Goal: Task Accomplishment & Management: Manage account settings

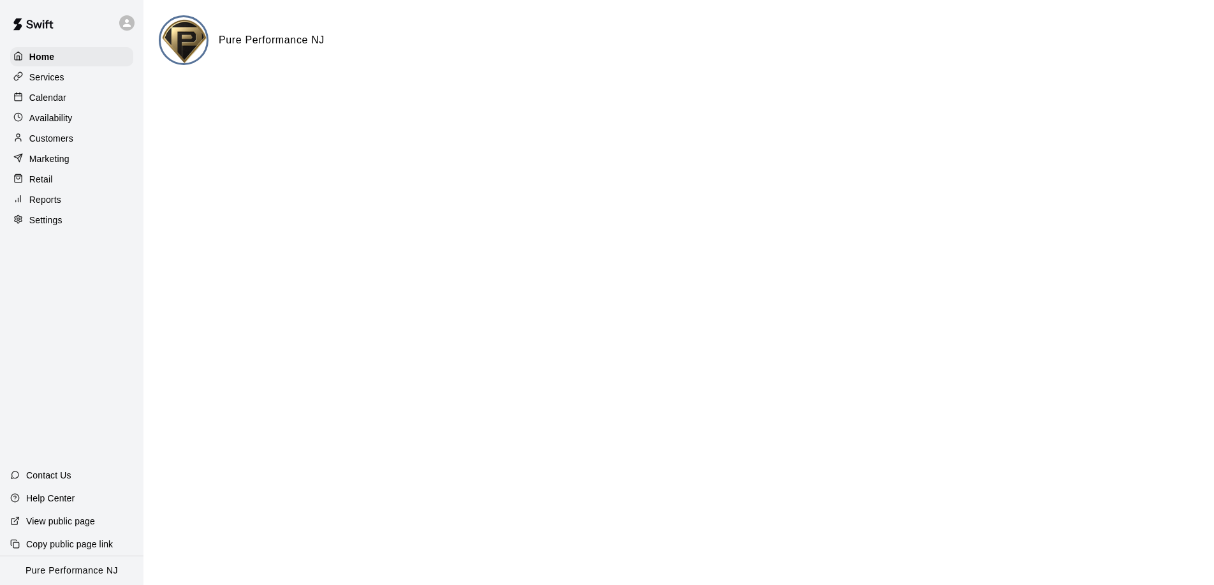
click at [126, 27] on icon at bounding box center [126, 22] width 11 height 11
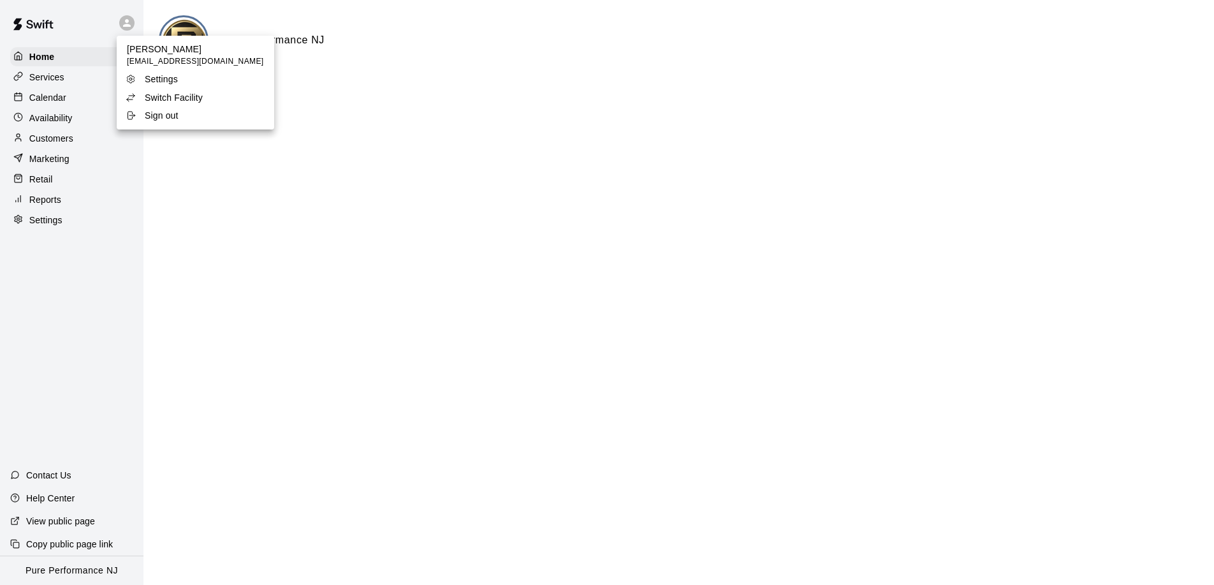
click at [168, 93] on p "Switch Facility" at bounding box center [174, 97] width 58 height 13
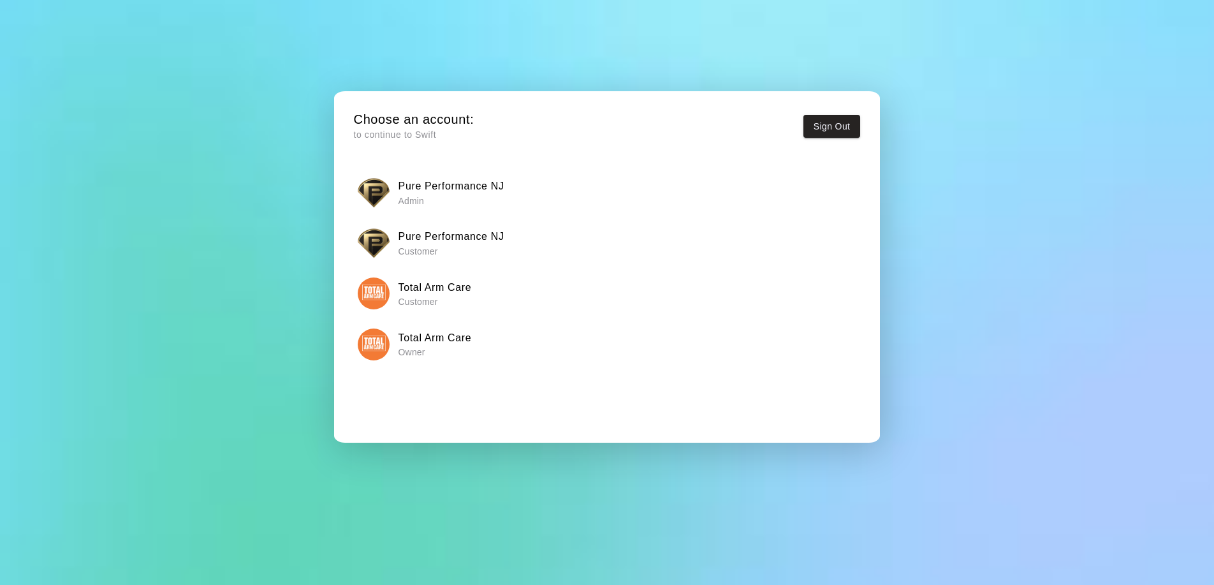
click at [375, 353] on img "button" at bounding box center [374, 344] width 32 height 32
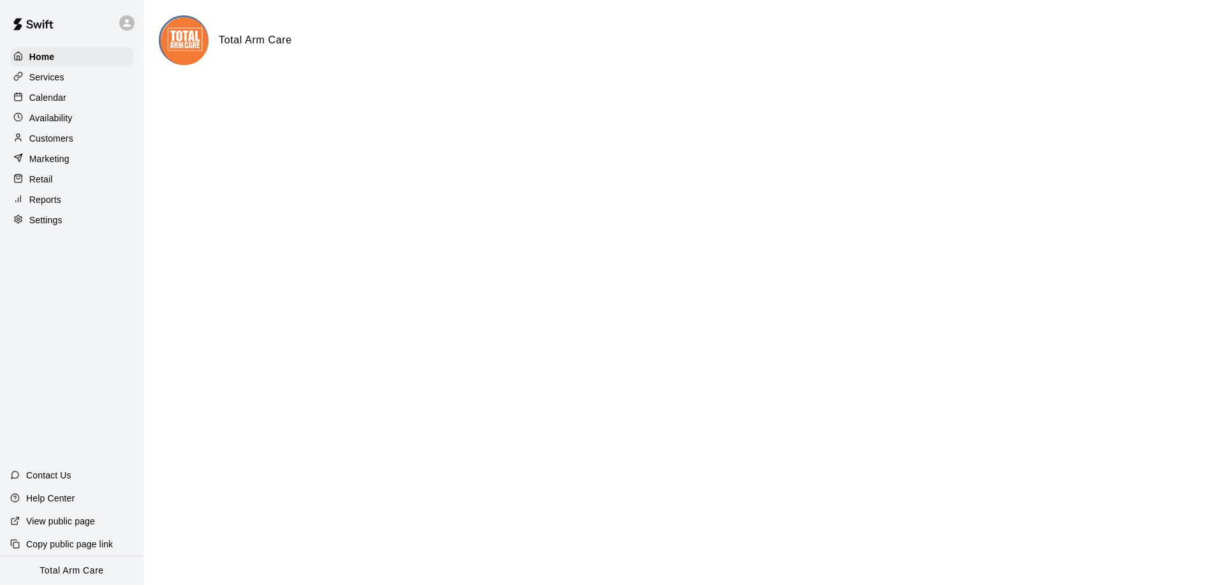
click at [45, 74] on p "Services" at bounding box center [46, 77] width 35 height 13
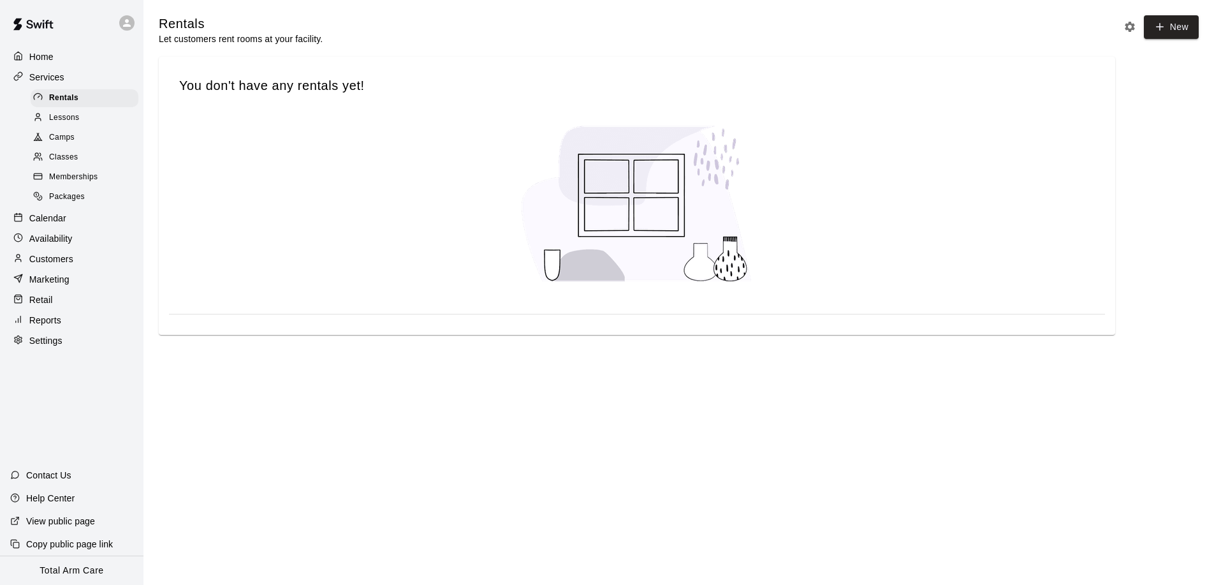
click at [40, 277] on p "Marketing" at bounding box center [49, 279] width 40 height 13
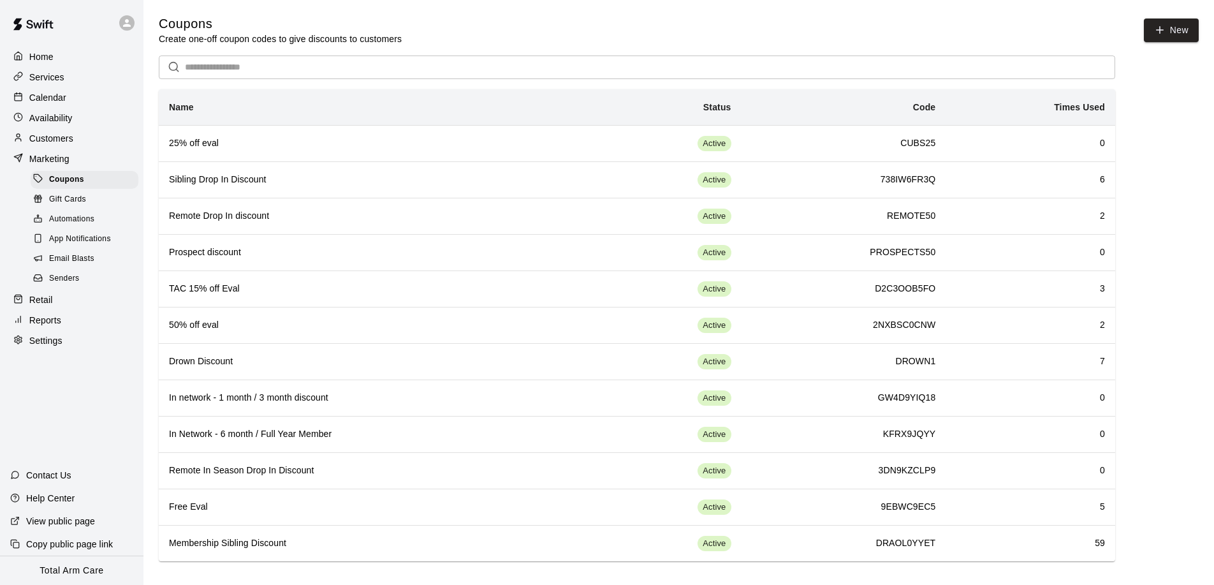
click at [304, 117] on th "Name" at bounding box center [376, 107] width 435 height 36
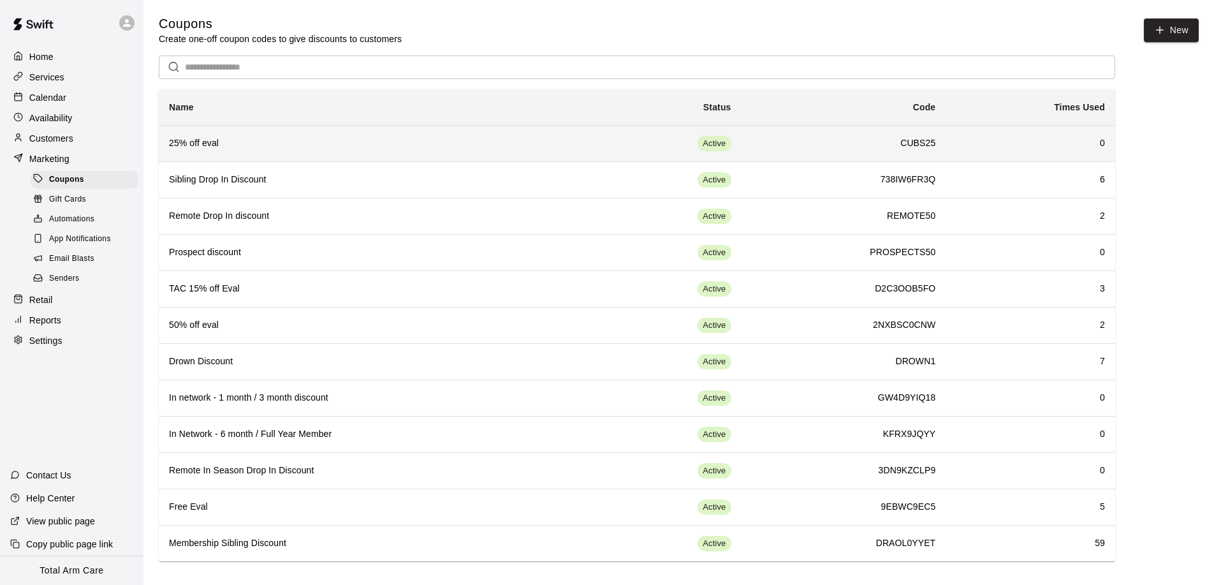
click at [307, 131] on th "25% off eval" at bounding box center [376, 143] width 435 height 36
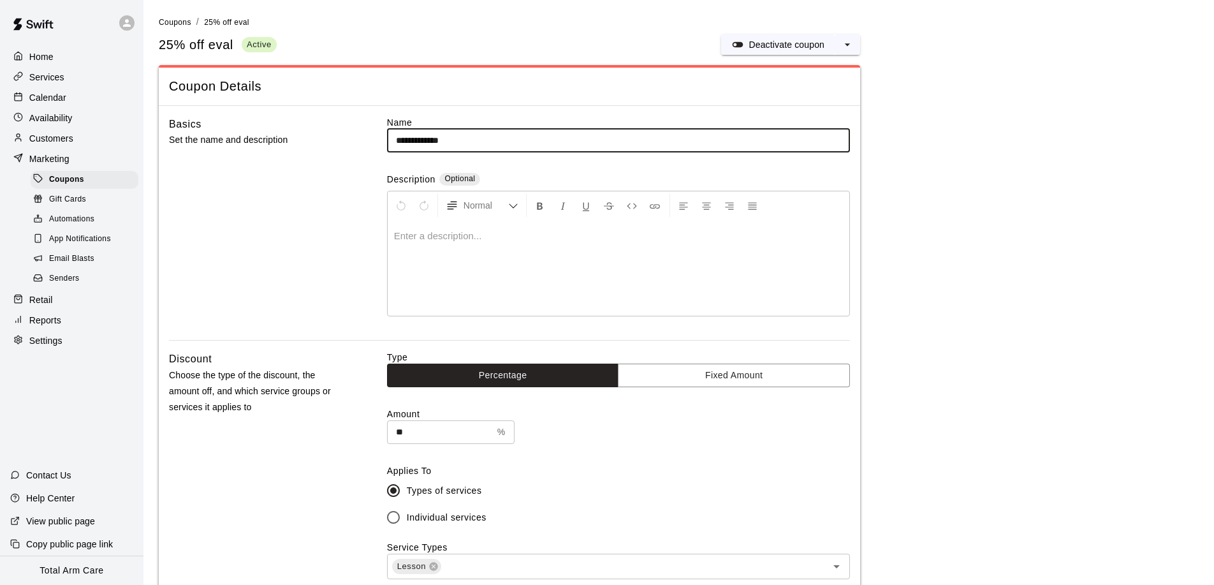
click at [404, 140] on input "**********" at bounding box center [618, 141] width 463 height 24
type input "**********"
click at [252, 206] on div "Basics Set the name and description" at bounding box center [257, 228] width 177 height 224
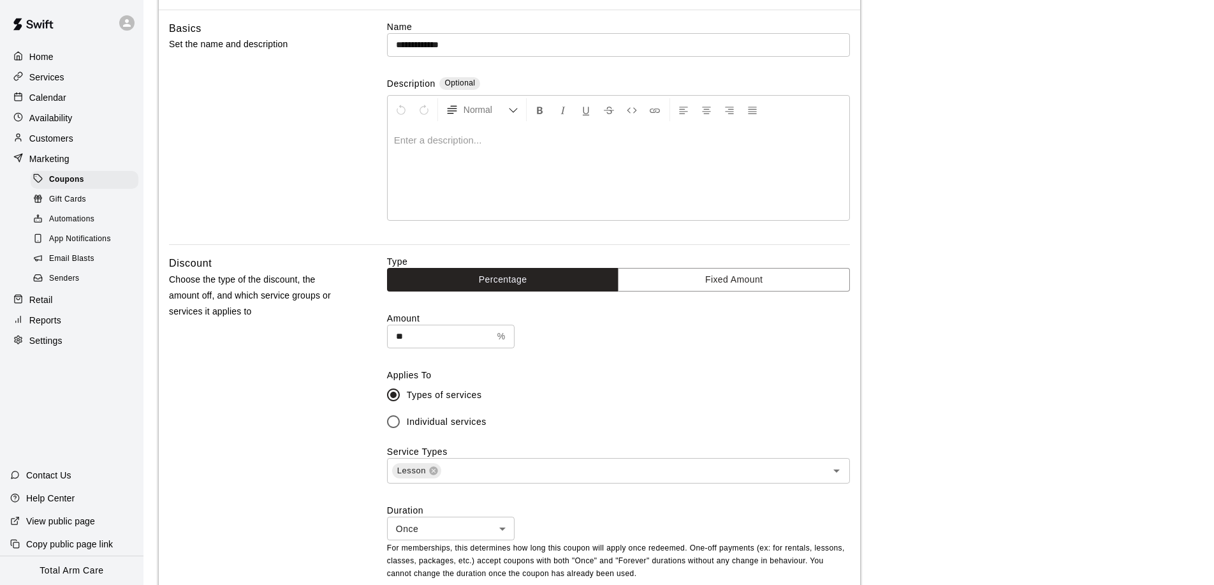
scroll to position [125, 0]
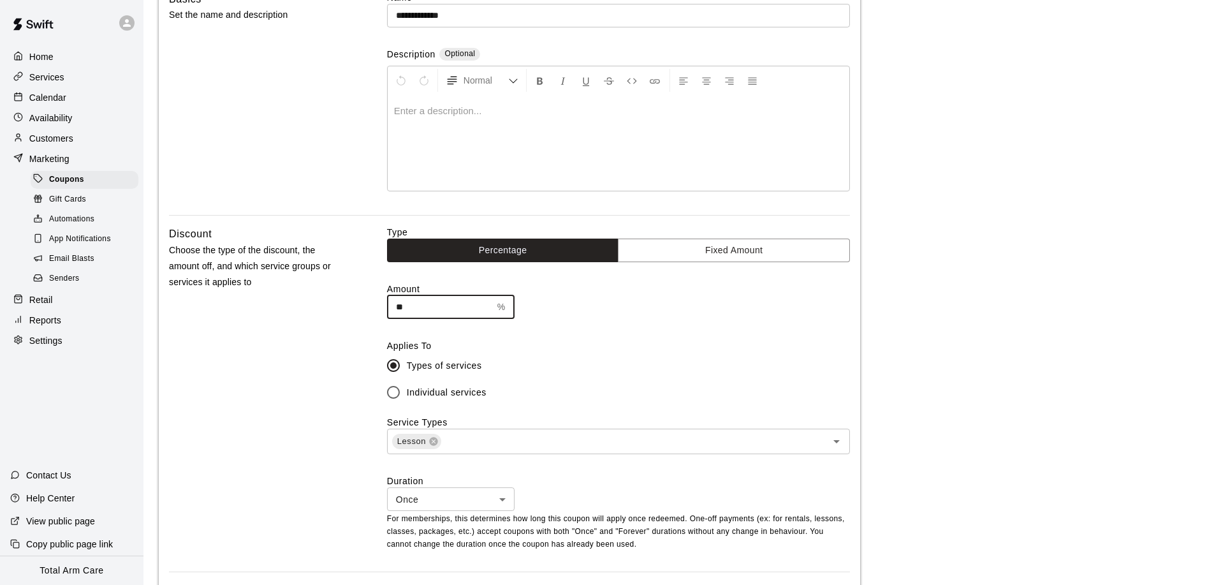
click at [441, 309] on input "**" at bounding box center [439, 307] width 105 height 24
type input "**"
click at [205, 370] on div "Discount Choose the type of the discount, the amount off, and which service gro…" at bounding box center [257, 399] width 177 height 346
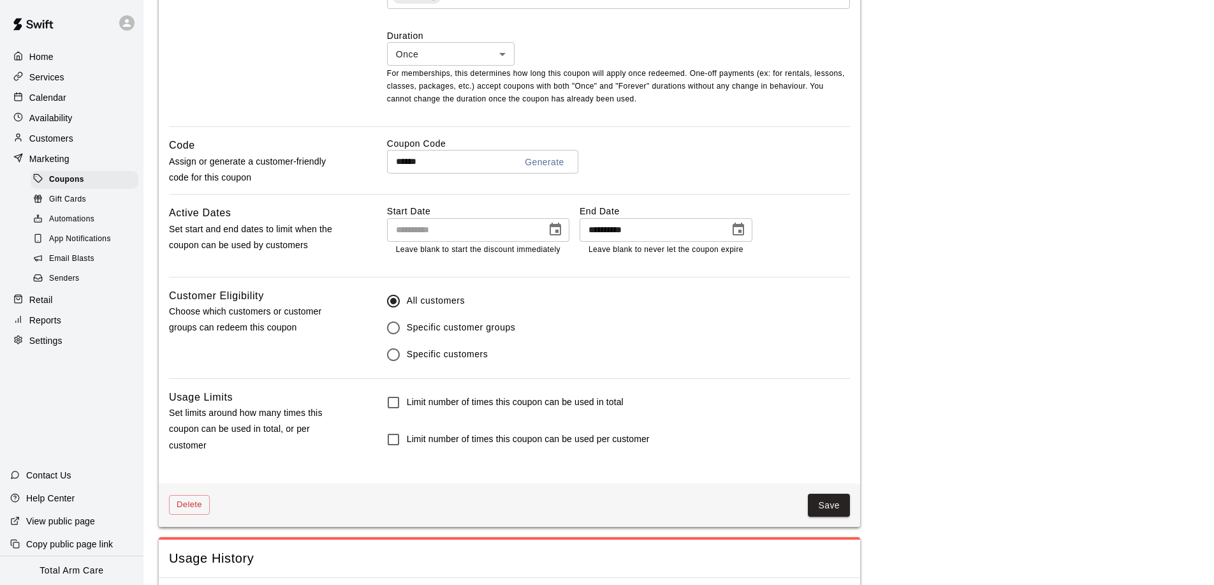
scroll to position [615, 0]
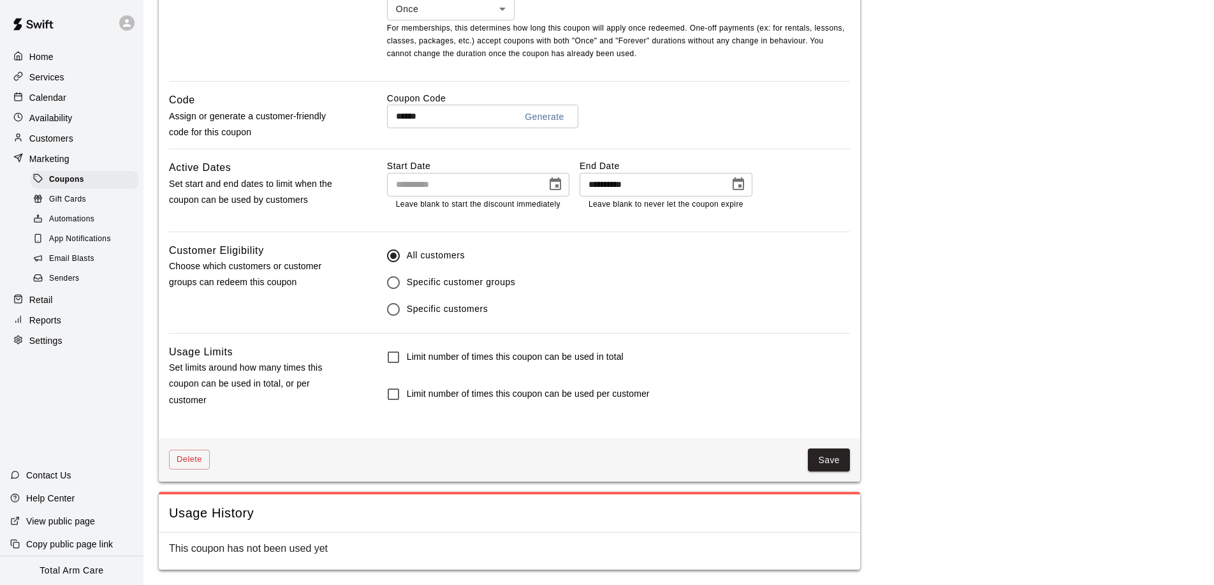
click at [457, 116] on input "******" at bounding box center [446, 117] width 119 height 24
type input "******"
click at [815, 464] on button "Save" at bounding box center [829, 460] width 42 height 24
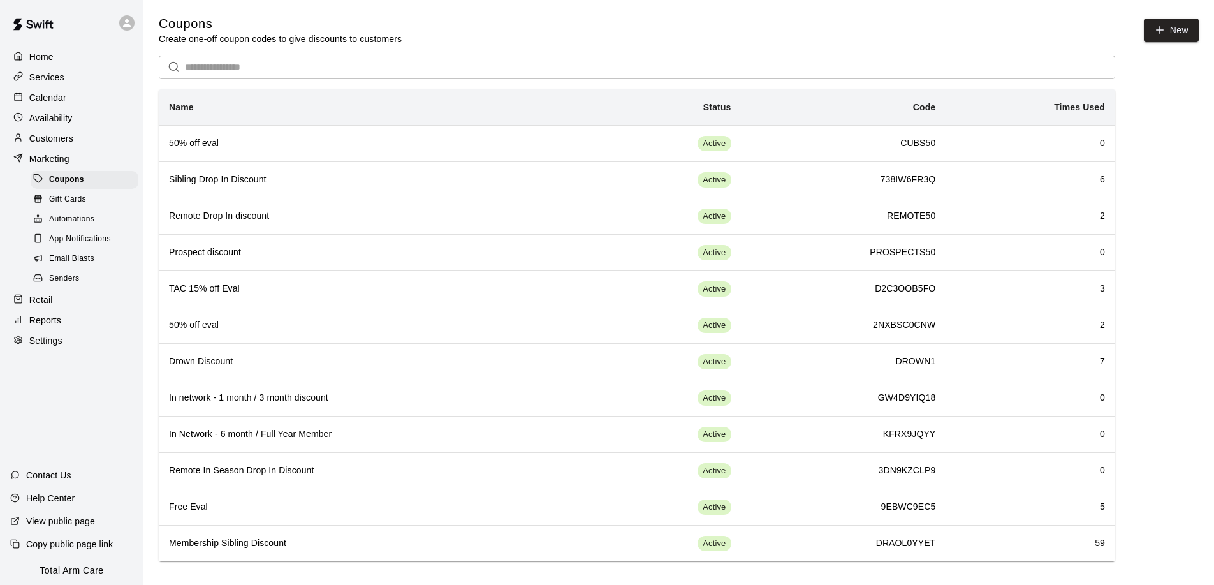
click at [42, 155] on p "Marketing" at bounding box center [49, 158] width 40 height 13
click at [66, 179] on span "Coupons" at bounding box center [66, 179] width 35 height 13
click at [48, 91] on p "Calendar" at bounding box center [47, 97] width 37 height 13
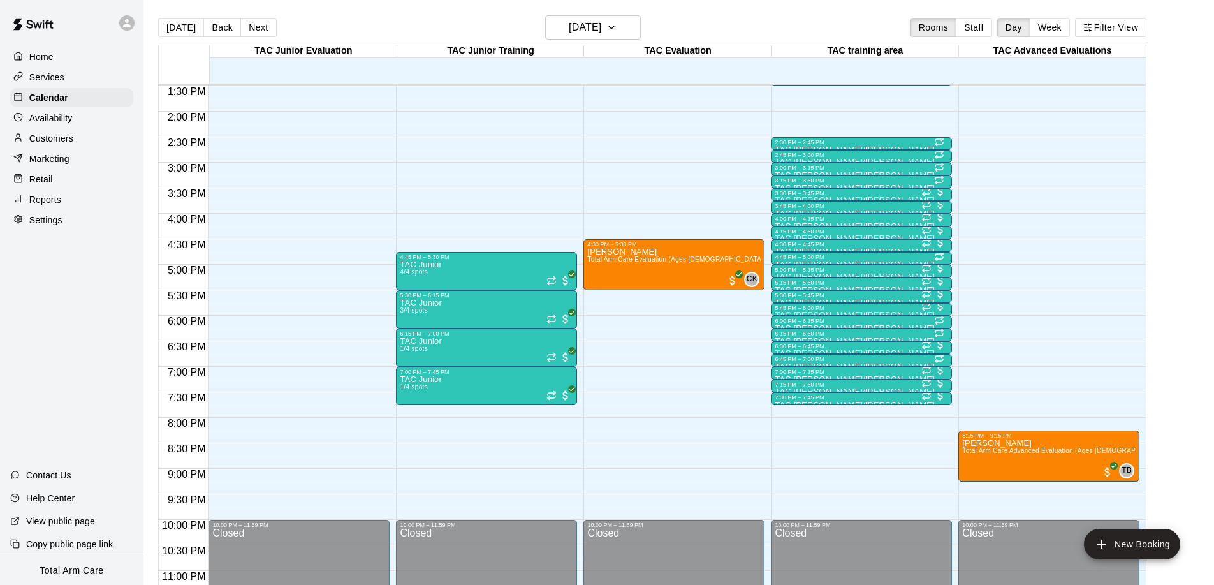
scroll to position [688, 0]
click at [248, 23] on button "Next" at bounding box center [258, 27] width 36 height 19
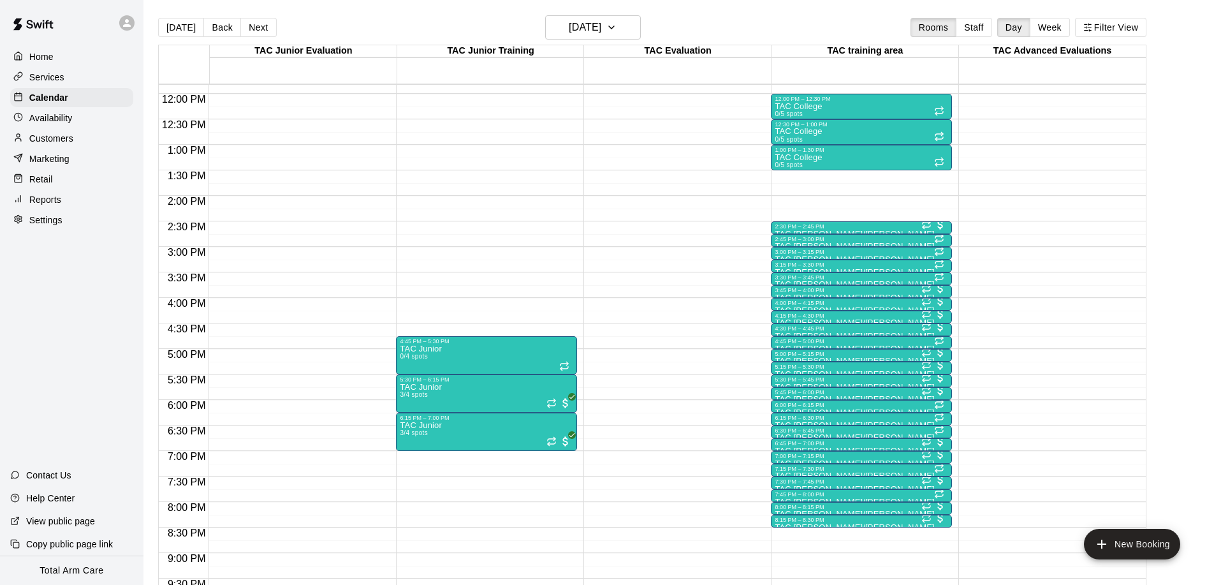
scroll to position [600, 0]
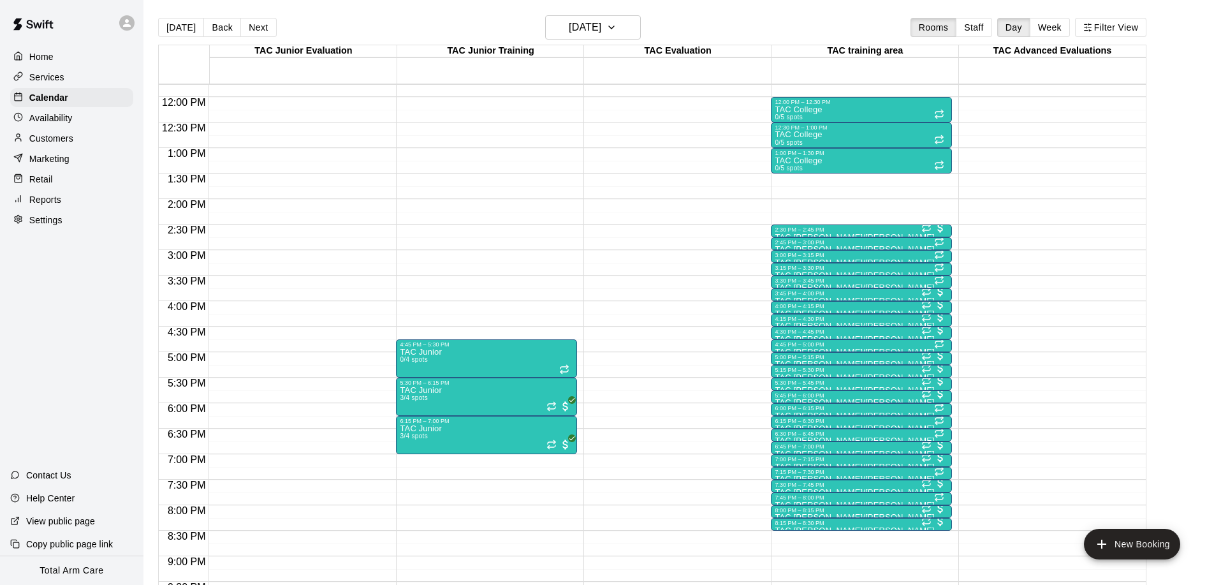
click at [41, 199] on p "Reports" at bounding box center [45, 199] width 32 height 13
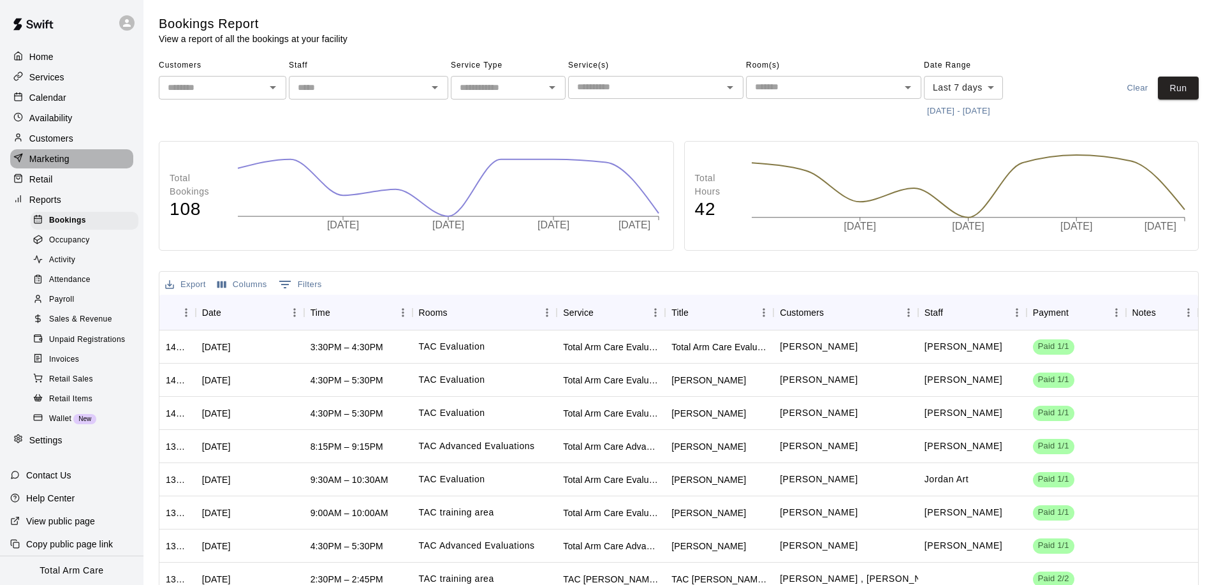
click at [52, 160] on p "Marketing" at bounding box center [49, 158] width 40 height 13
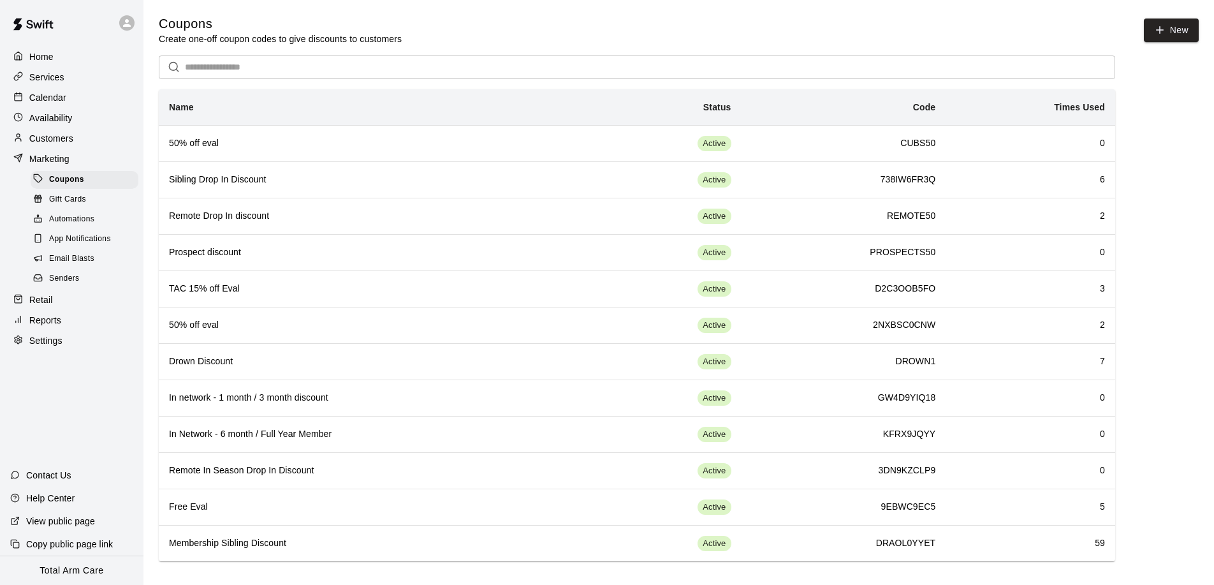
click at [572, 48] on main "Coupons Create one-off coupon codes to give discounts to customers New ​ Name S…" at bounding box center [679, 288] width 1040 height 546
click at [60, 64] on div "Home" at bounding box center [71, 56] width 123 height 19
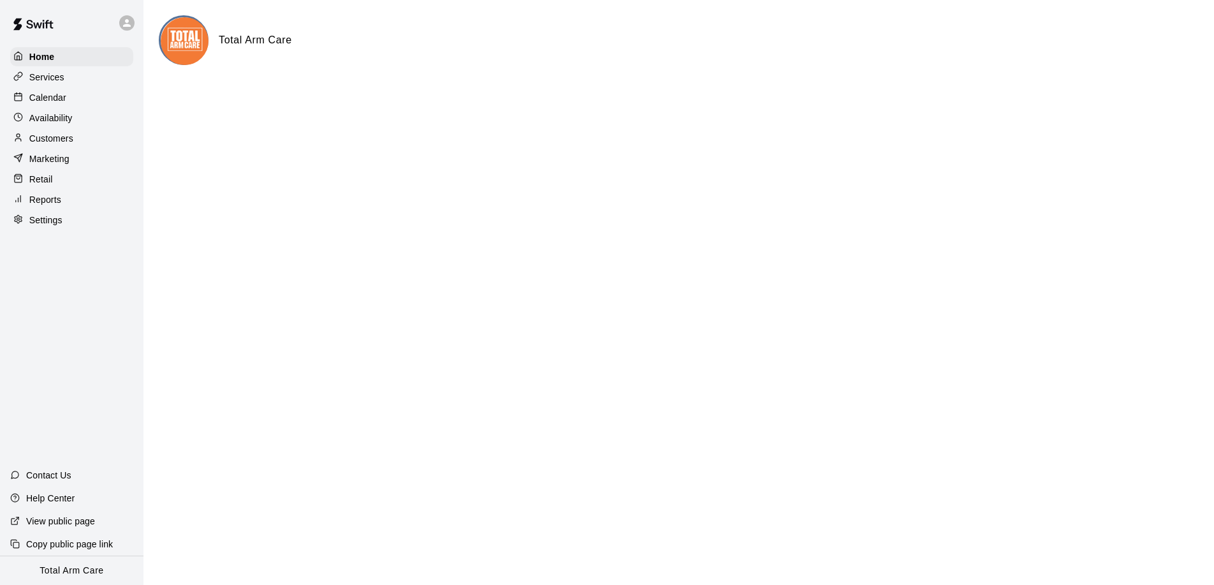
click at [54, 92] on p "Calendar" at bounding box center [47, 97] width 37 height 13
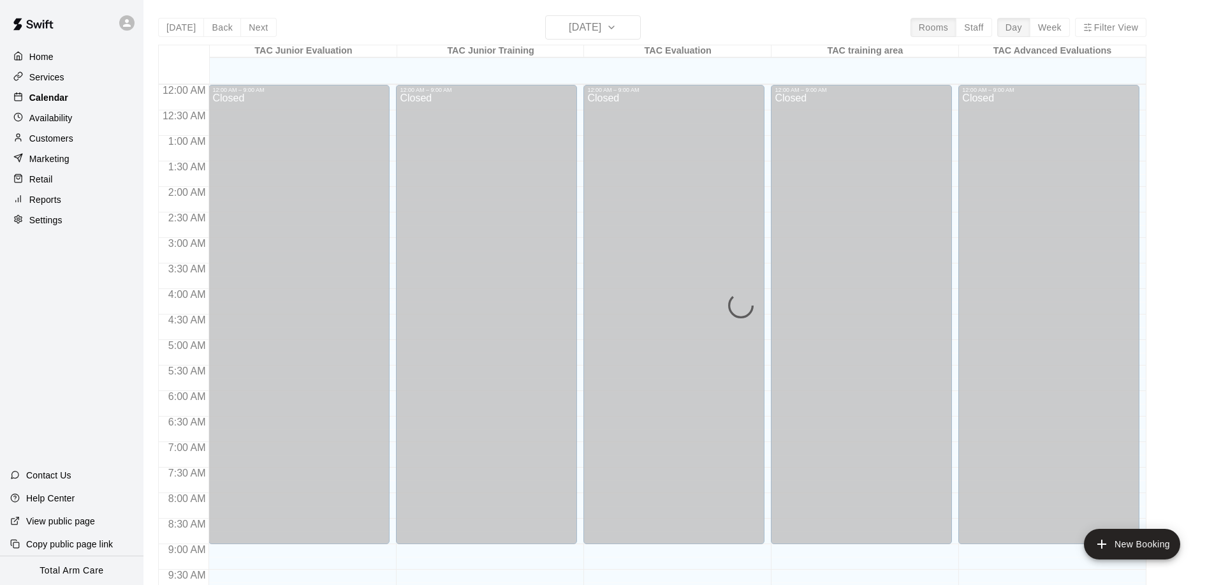
scroll to position [584, 0]
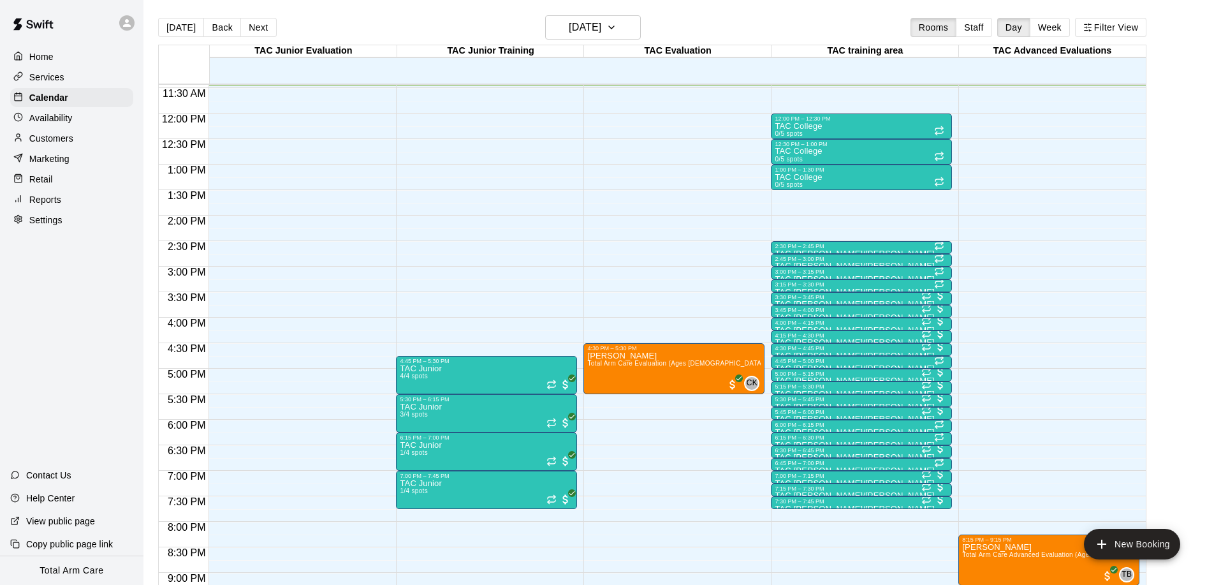
click at [53, 176] on div "Retail" at bounding box center [71, 179] width 123 height 19
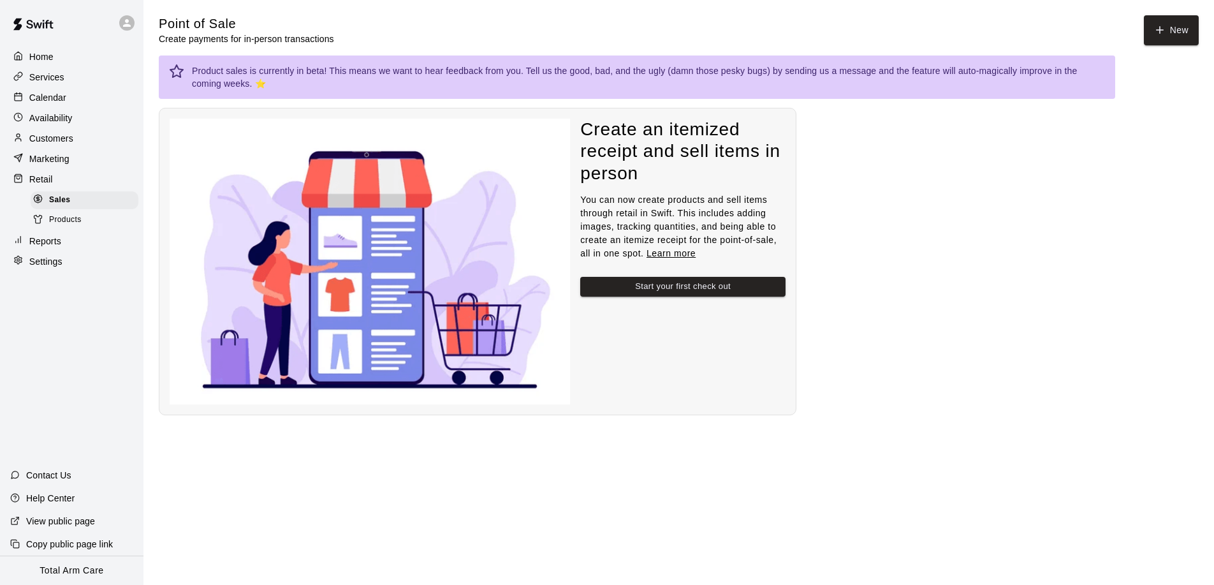
click at [35, 242] on p "Reports" at bounding box center [45, 241] width 32 height 13
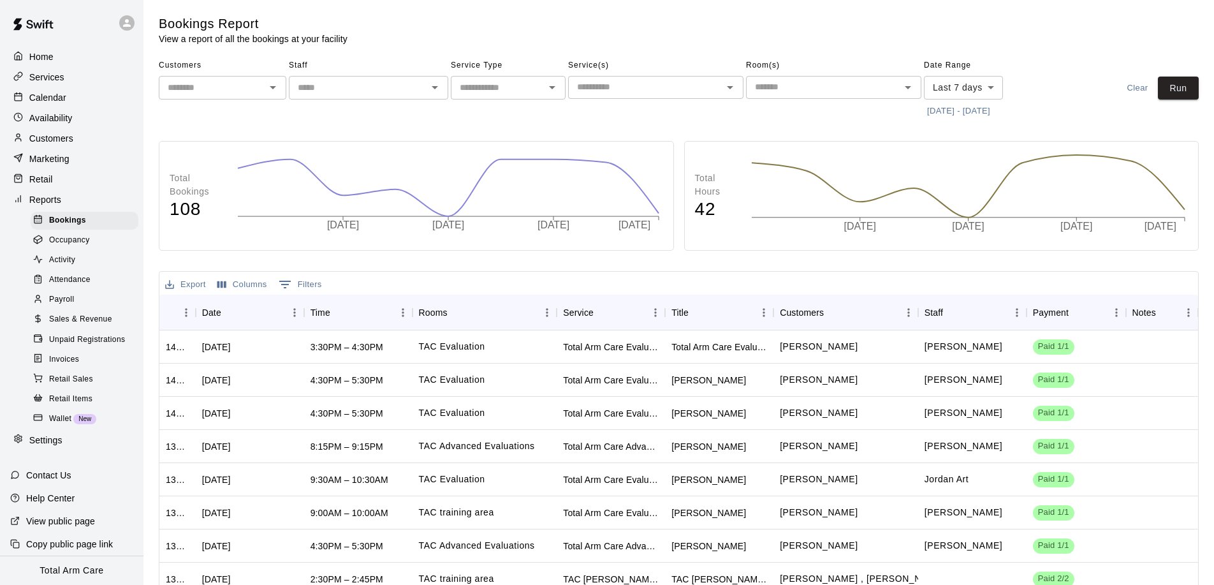
click at [41, 94] on p "Calendar" at bounding box center [47, 97] width 37 height 13
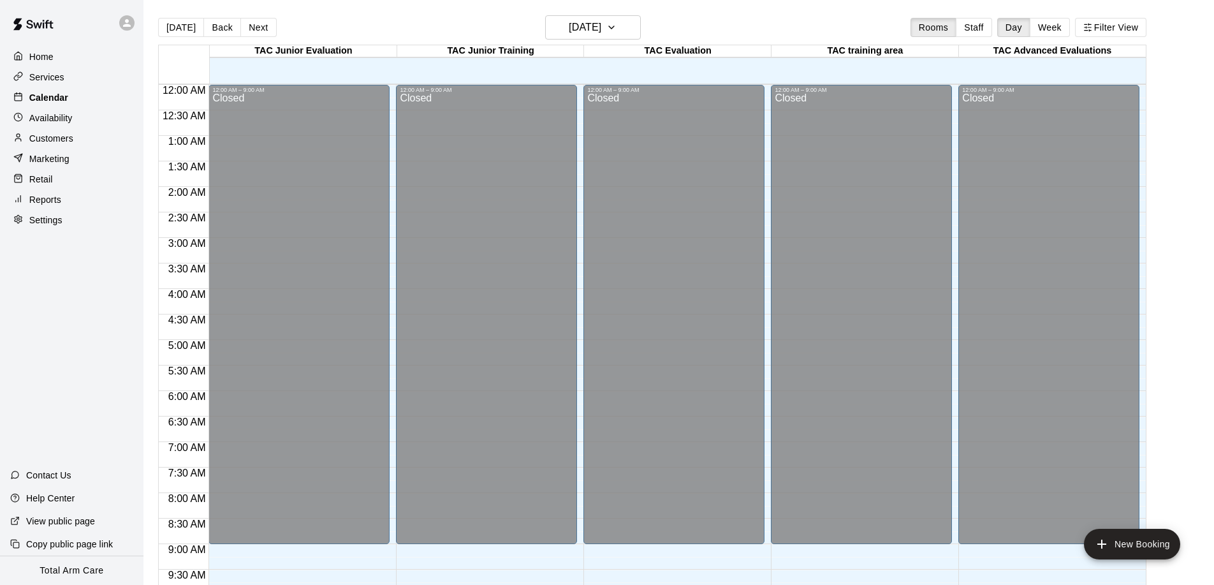
scroll to position [584, 0]
